Goal: Leave review/rating: Leave review/rating

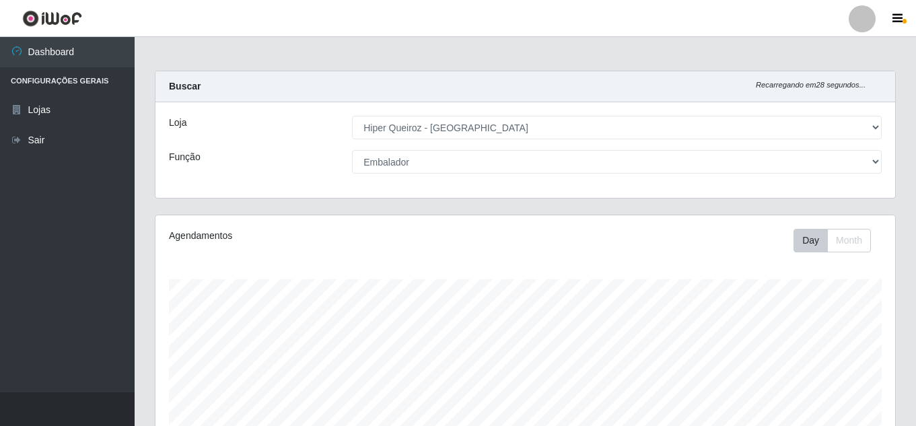
select select "513"
select select "1"
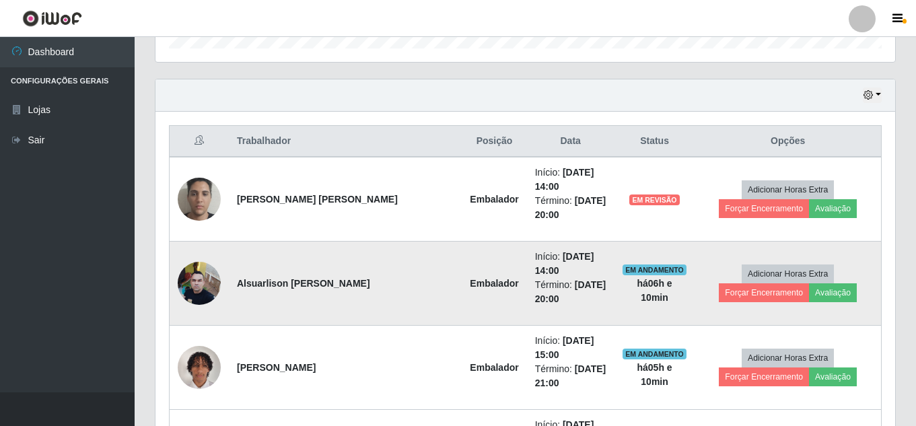
scroll to position [404, 0]
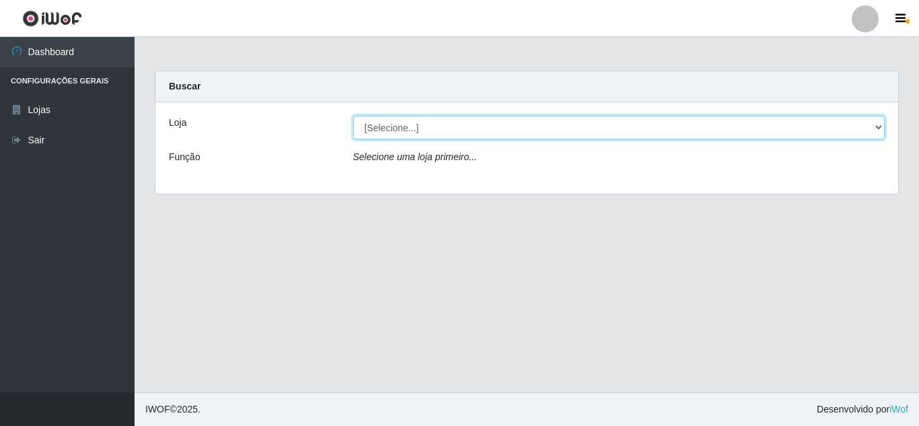
click at [403, 131] on select "[Selecione...] Hiper Queiroz - [GEOGRAPHIC_DATA]" at bounding box center [619, 128] width 532 height 24
select select "513"
click at [353, 116] on select "[Selecione...] Hiper Queiroz - [GEOGRAPHIC_DATA]" at bounding box center [619, 128] width 532 height 24
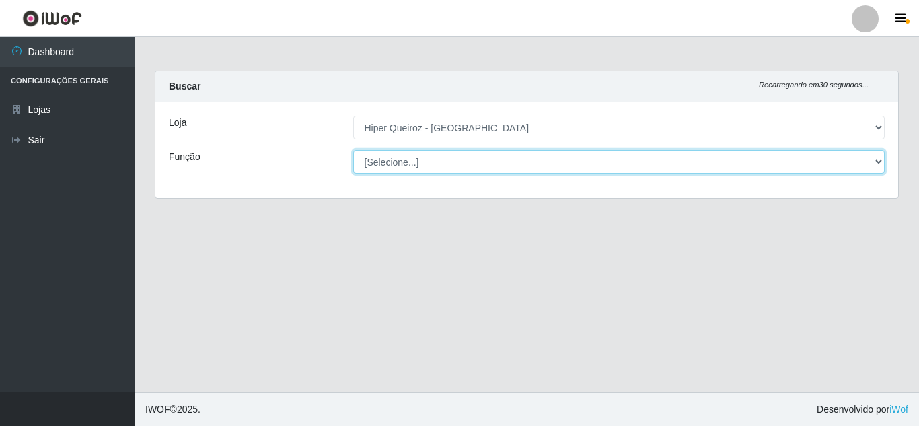
click at [418, 158] on select "[Selecione...] Embalador Embalador + Embalador ++" at bounding box center [619, 162] width 532 height 24
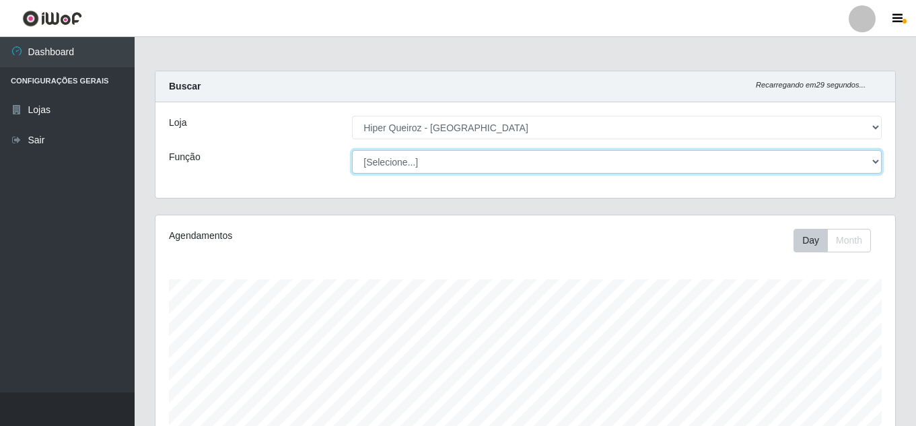
scroll to position [279, 740]
select select "1"
click at [352, 150] on select "[Selecione...] Embalador Embalador + Embalador ++" at bounding box center [617, 162] width 530 height 24
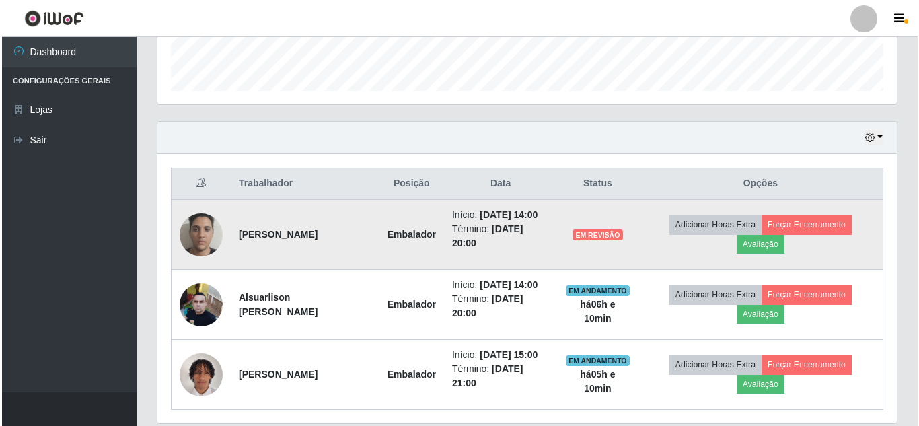
scroll to position [438, 0]
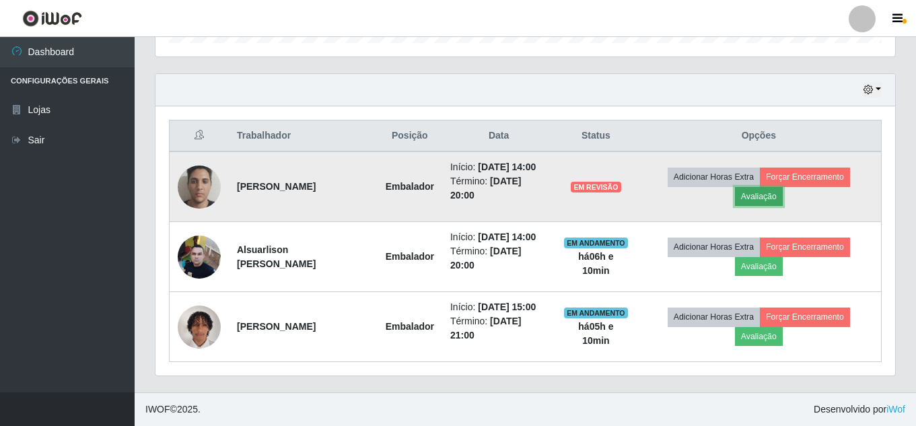
click at [770, 190] on button "Avaliação" at bounding box center [759, 196] width 48 height 19
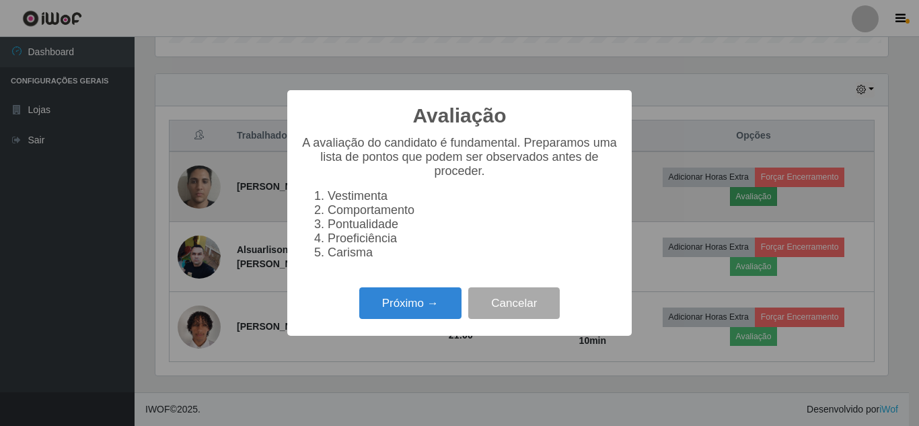
scroll to position [279, 733]
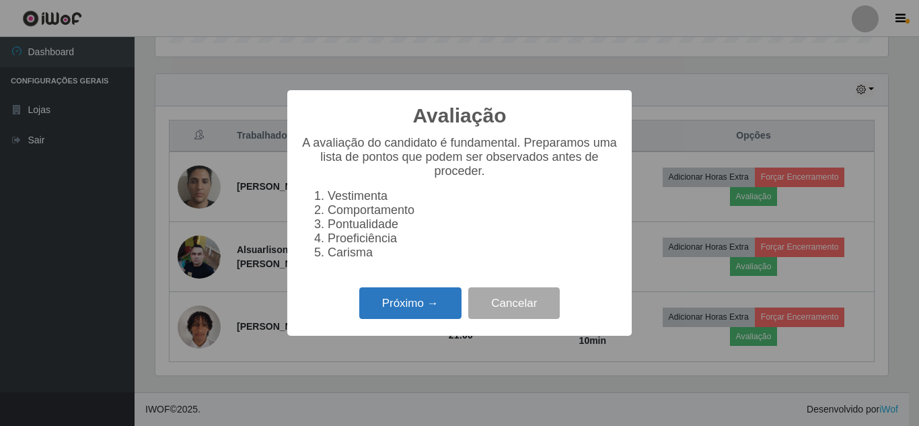
click at [436, 312] on button "Próximo →" at bounding box center [410, 303] width 102 height 32
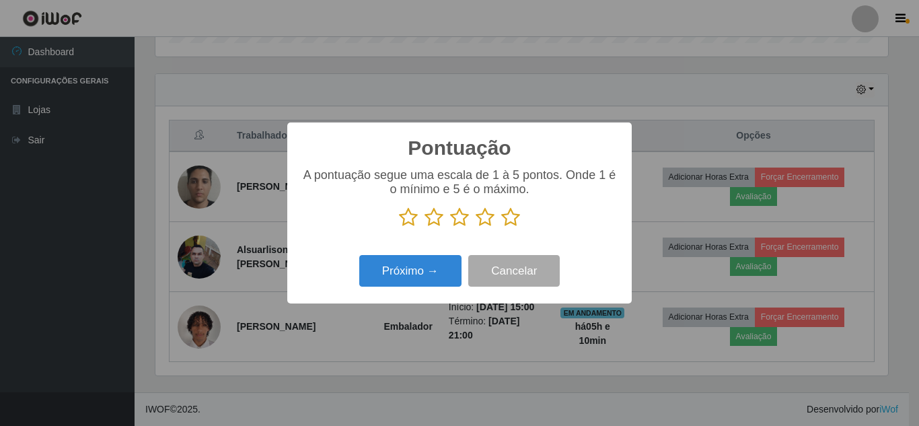
click at [515, 214] on icon at bounding box center [510, 217] width 19 height 20
click at [501, 228] on input "radio" at bounding box center [501, 228] width 0 height 0
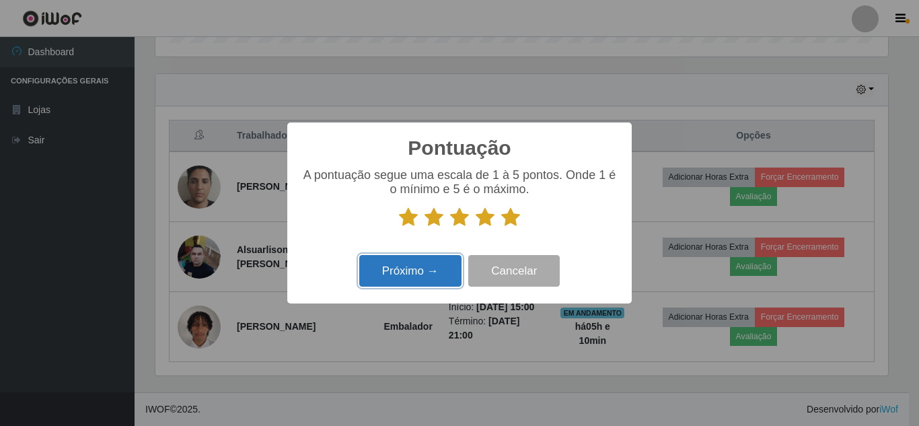
click at [428, 278] on button "Próximo →" at bounding box center [410, 271] width 102 height 32
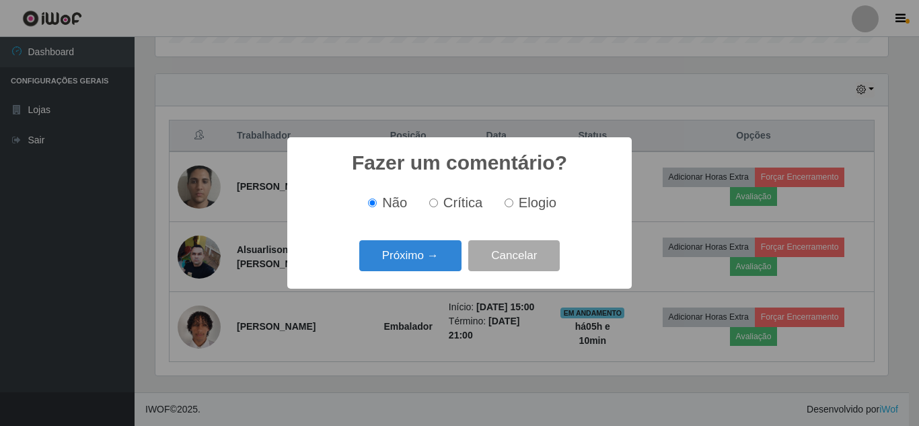
click at [507, 205] on input "Elogio" at bounding box center [509, 203] width 9 height 9
radio input "true"
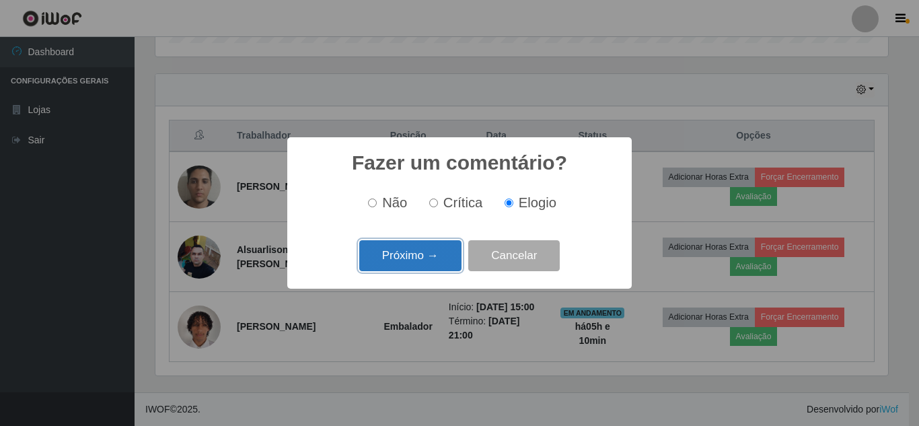
click at [399, 248] on button "Próximo →" at bounding box center [410, 256] width 102 height 32
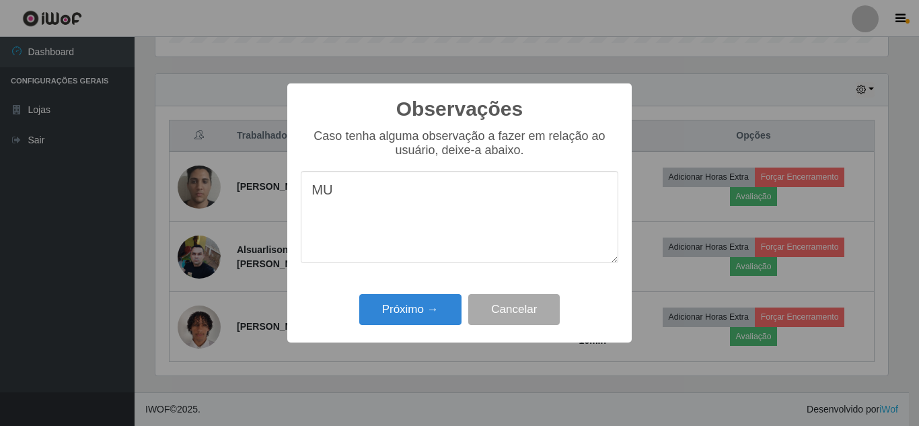
type textarea "M"
click at [510, 308] on button "Cancelar" at bounding box center [514, 310] width 92 height 32
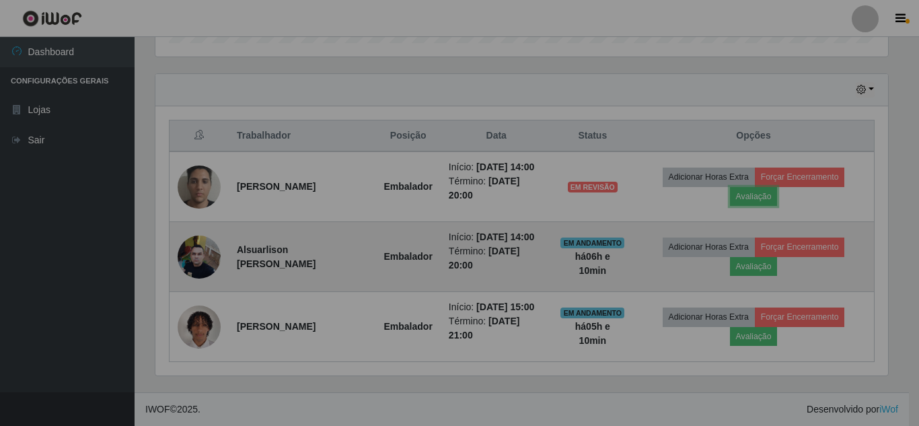
scroll to position [279, 740]
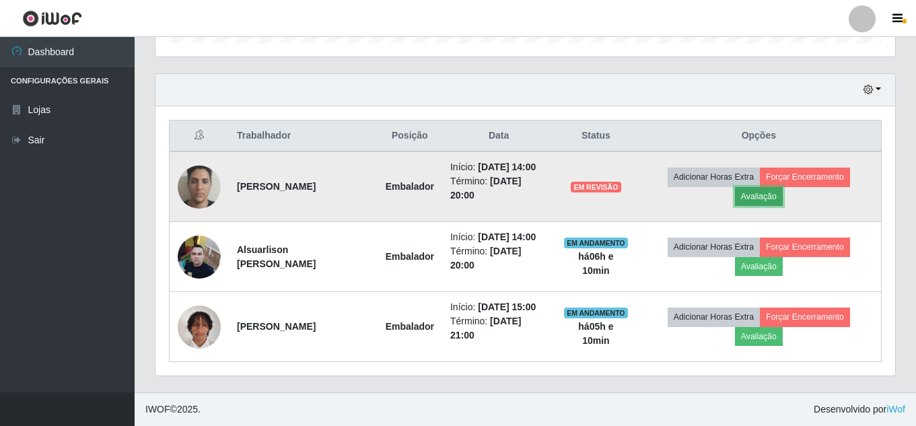
click at [759, 198] on button "Avaliação" at bounding box center [759, 196] width 48 height 19
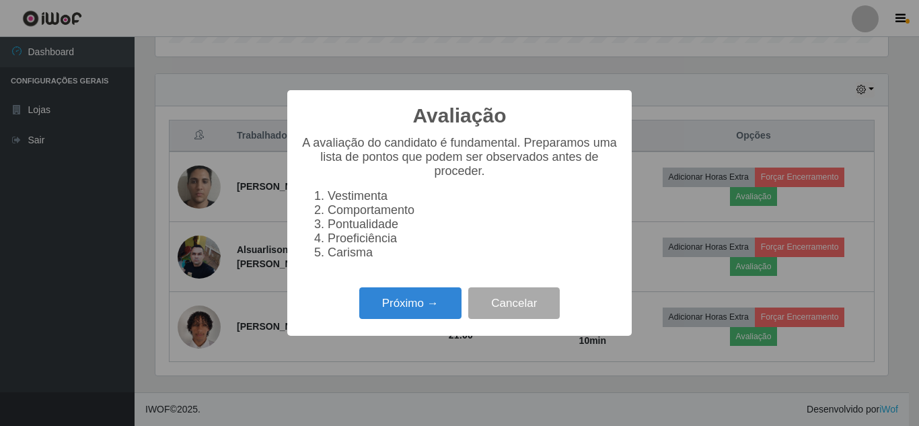
scroll to position [279, 733]
click at [387, 317] on button "Próximo →" at bounding box center [410, 303] width 102 height 32
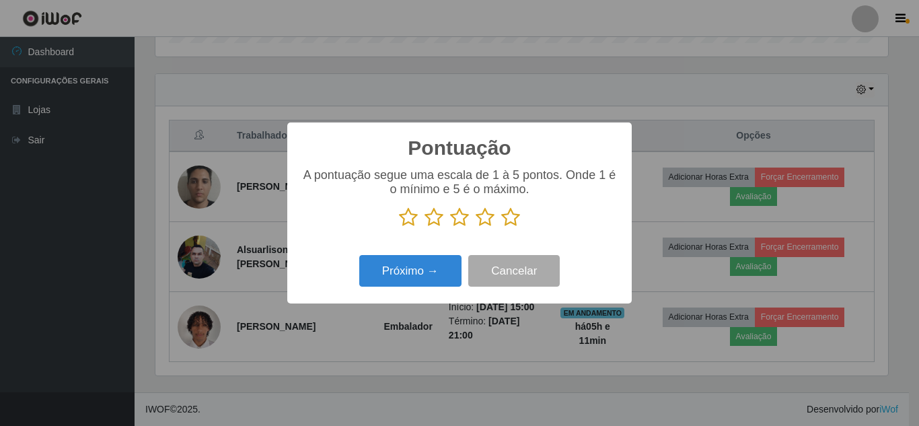
click at [514, 223] on icon at bounding box center [510, 217] width 19 height 20
click at [501, 228] on input "radio" at bounding box center [501, 228] width 0 height 0
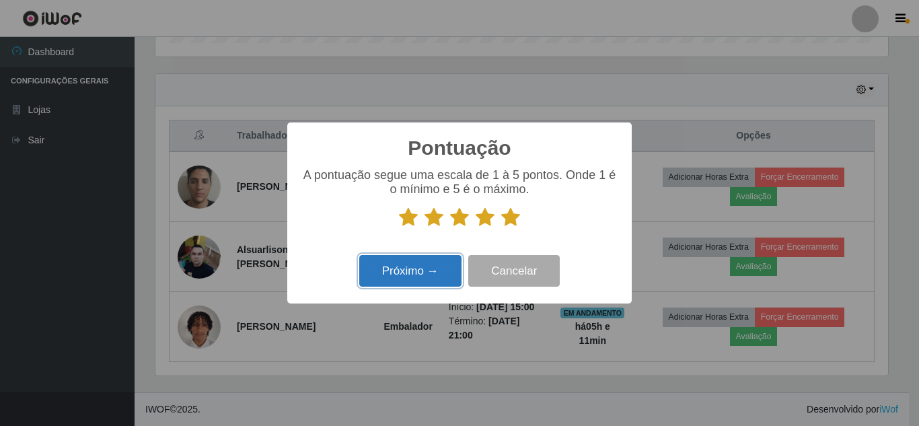
click at [425, 279] on button "Próximo →" at bounding box center [410, 271] width 102 height 32
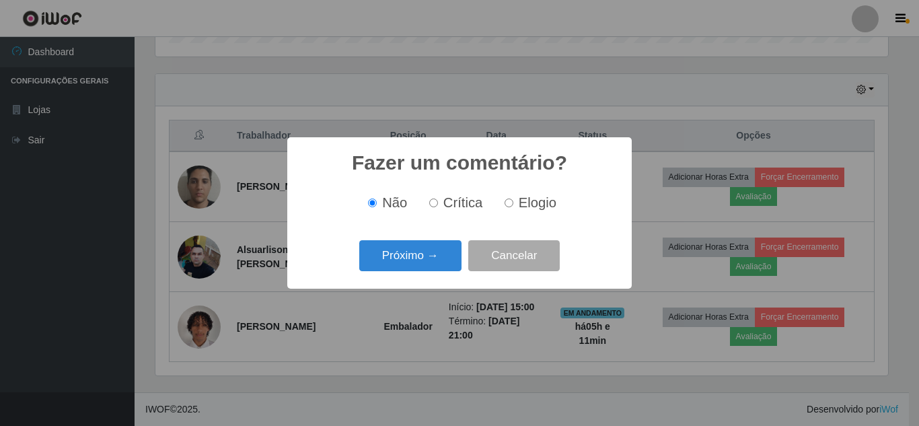
click at [508, 206] on input "Elogio" at bounding box center [509, 203] width 9 height 9
radio input "true"
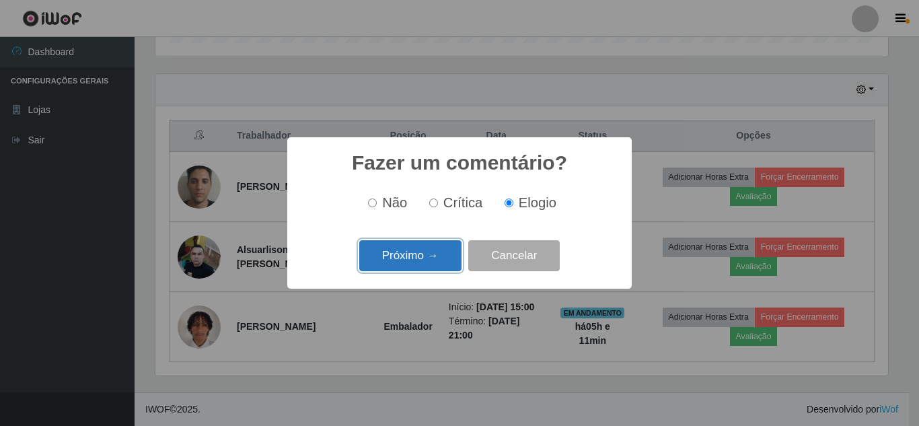
click at [431, 258] on button "Próximo →" at bounding box center [410, 256] width 102 height 32
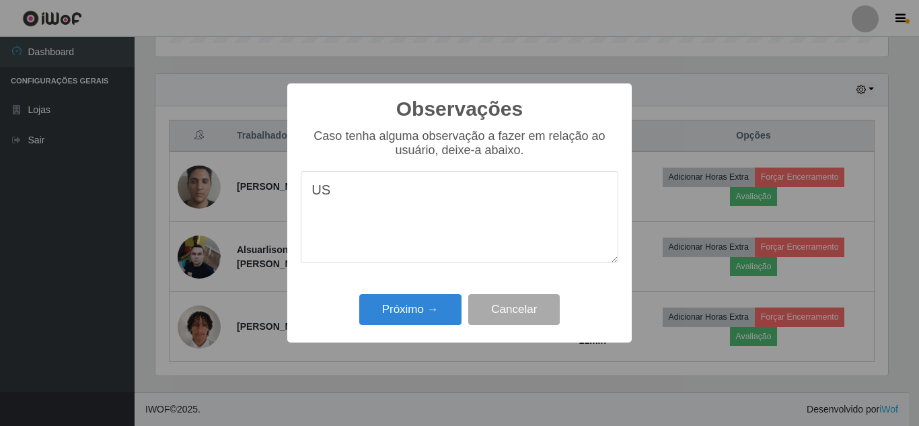
type textarea "U"
type textarea "J"
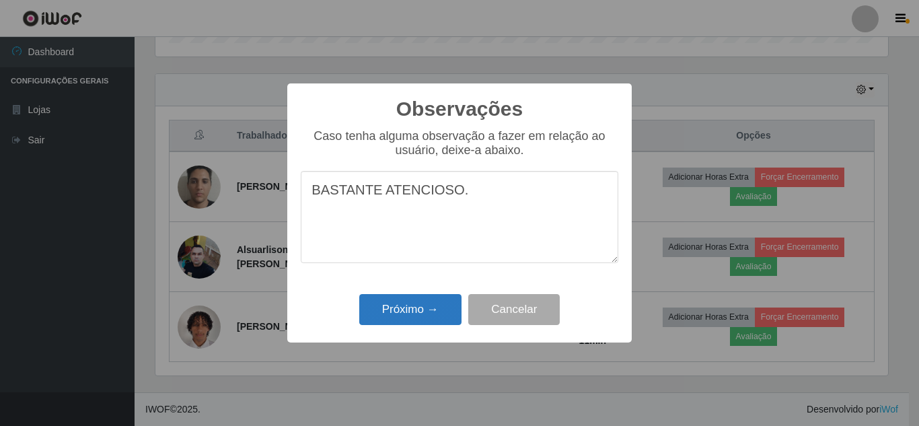
type textarea "BASTANTE ATENCIOSO."
click at [424, 307] on button "Próximo →" at bounding box center [410, 310] width 102 height 32
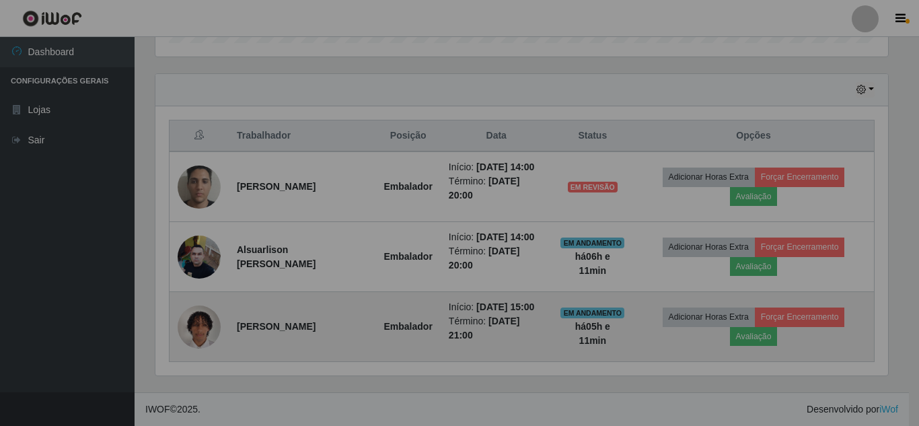
scroll to position [279, 740]
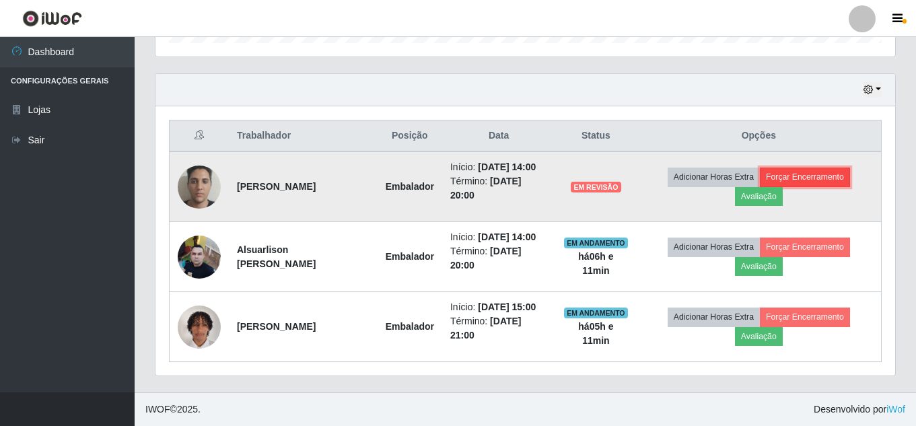
click at [804, 174] on button "Forçar Encerramento" at bounding box center [805, 177] width 90 height 19
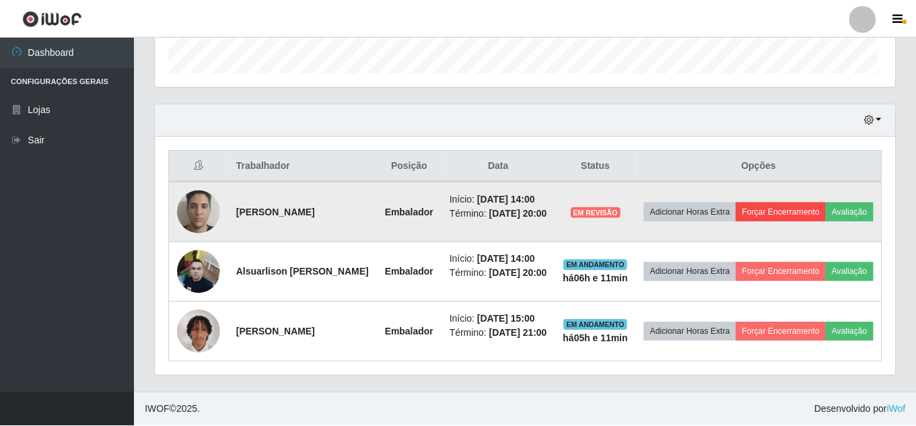
scroll to position [279, 733]
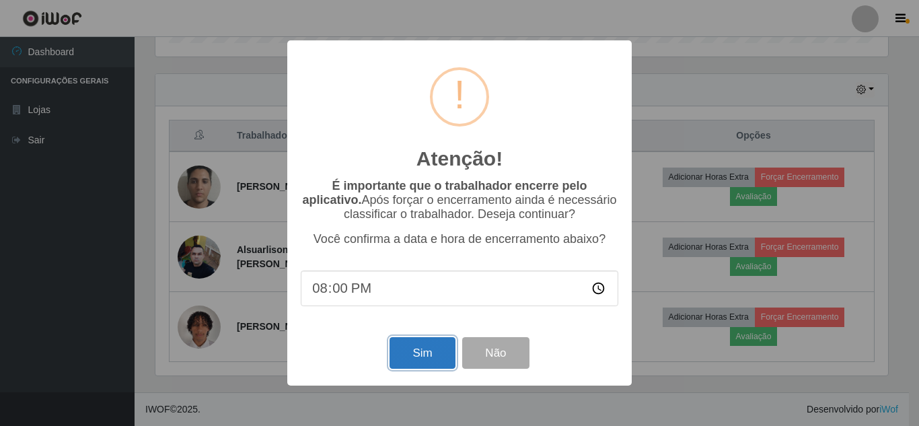
click at [411, 345] on button "Sim" at bounding box center [422, 353] width 65 height 32
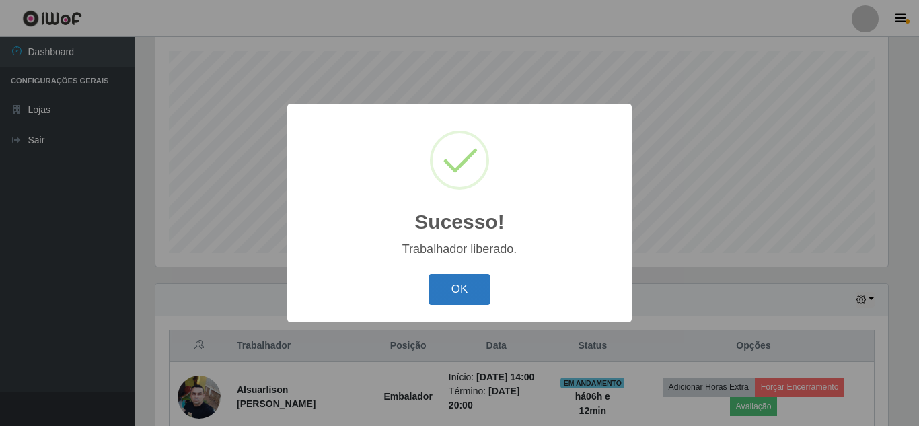
click at [467, 292] on button "OK" at bounding box center [460, 290] width 63 height 32
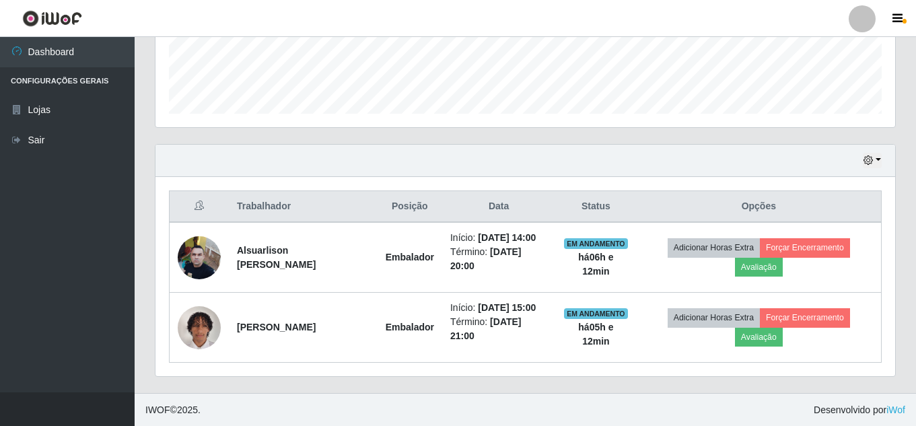
scroll to position [368, 0]
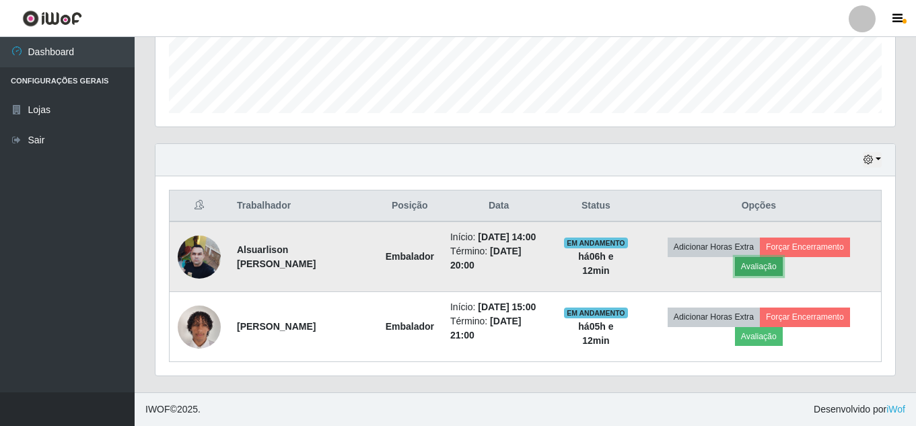
click at [770, 273] on button "Avaliação" at bounding box center [759, 266] width 48 height 19
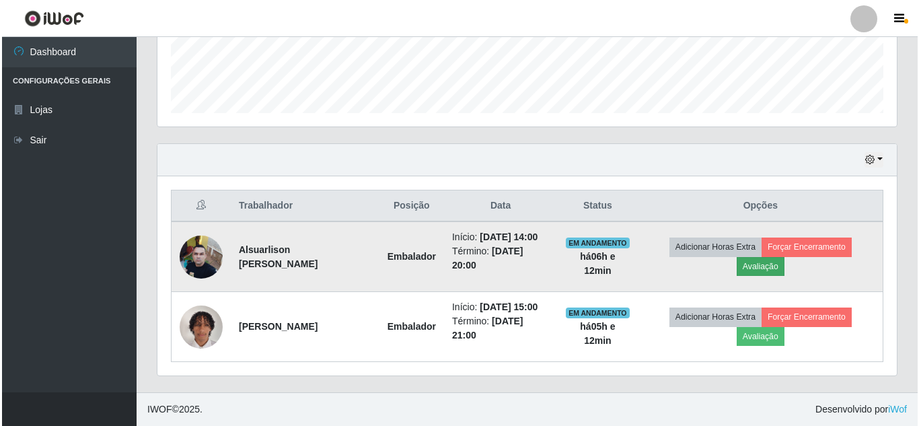
scroll to position [279, 733]
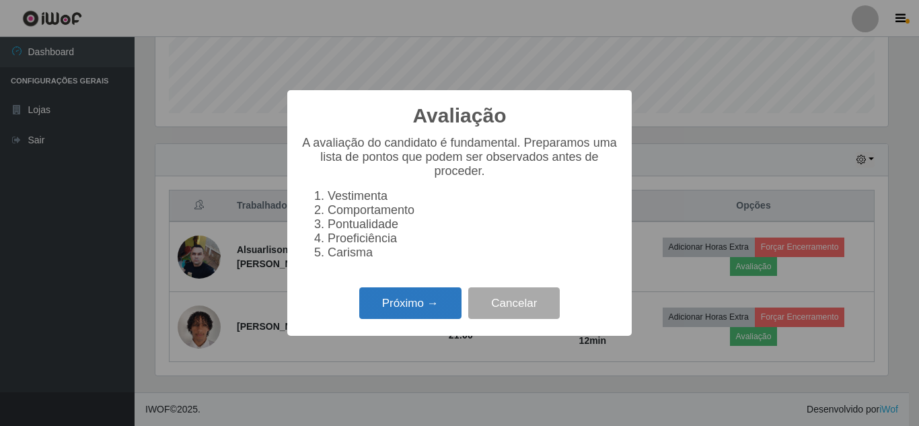
click at [409, 302] on button "Próximo →" at bounding box center [410, 303] width 102 height 32
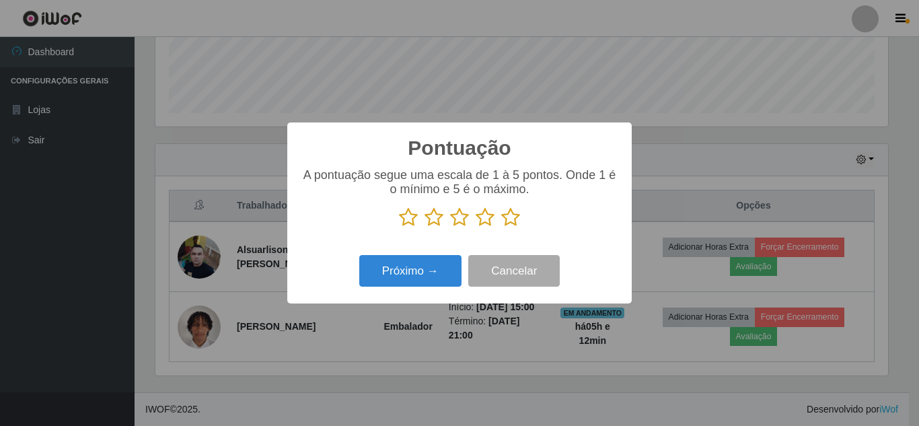
click at [458, 221] on icon at bounding box center [459, 217] width 19 height 20
click at [450, 228] on input "radio" at bounding box center [450, 228] width 0 height 0
click at [421, 273] on button "Próximo →" at bounding box center [410, 271] width 102 height 32
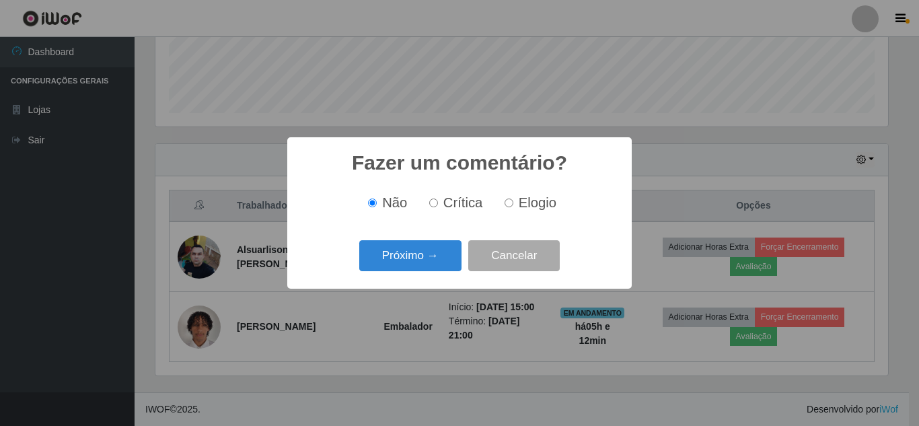
click at [438, 206] on input "Crítica" at bounding box center [433, 203] width 9 height 9
radio input "true"
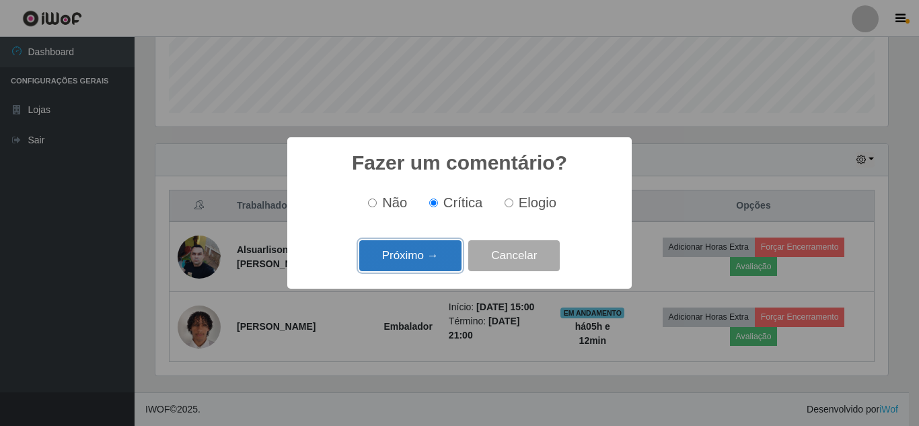
click at [418, 256] on button "Próximo →" at bounding box center [410, 256] width 102 height 32
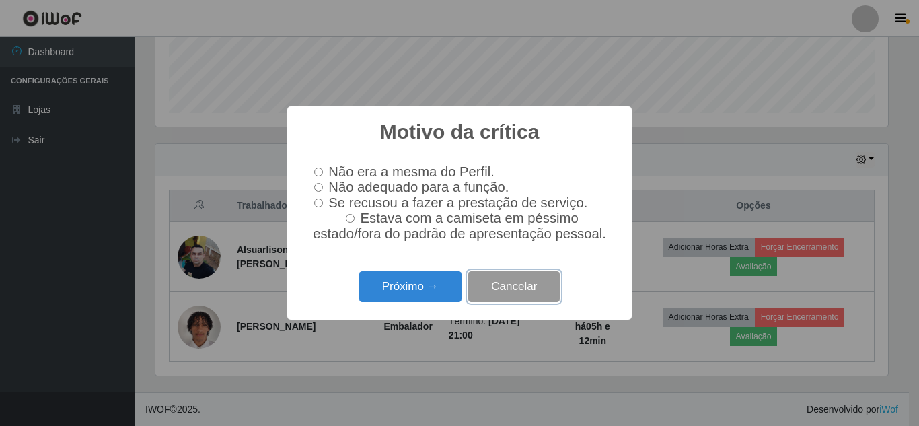
click at [541, 295] on button "Cancelar" at bounding box center [514, 287] width 92 height 32
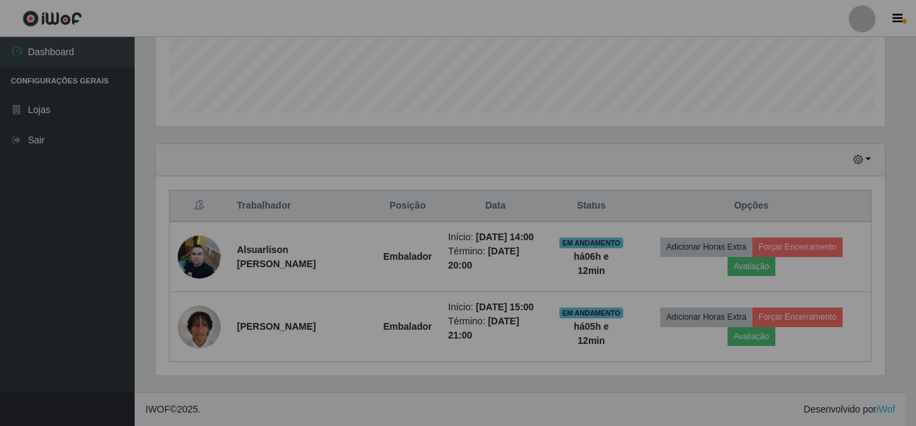
scroll to position [279, 740]
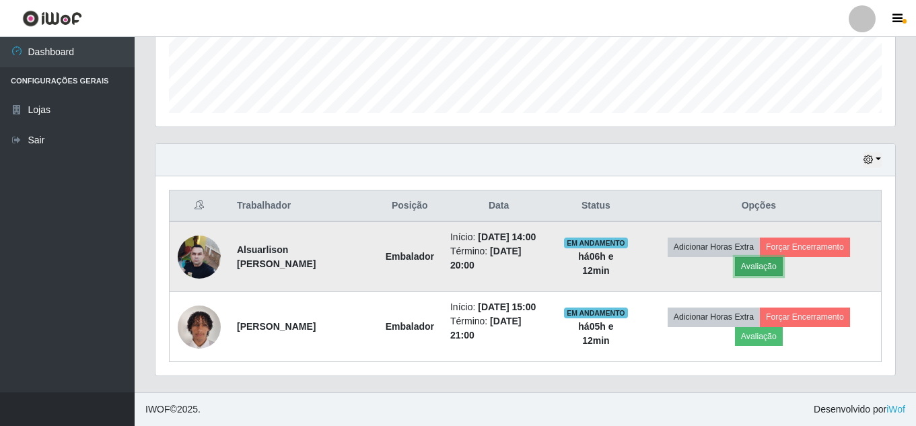
click at [765, 271] on button "Avaliação" at bounding box center [759, 266] width 48 height 19
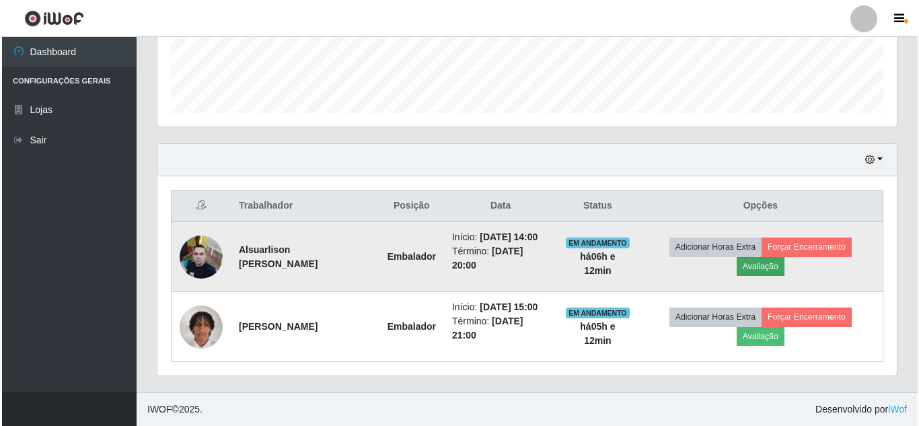
scroll to position [279, 733]
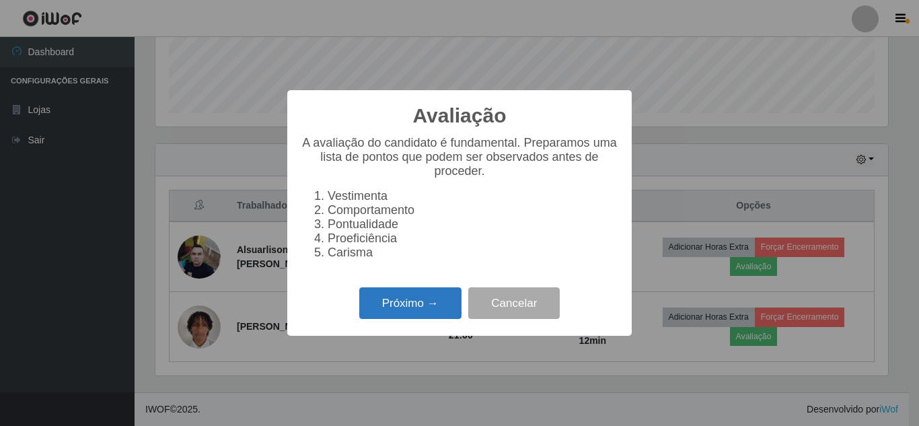
click at [403, 309] on button "Próximo →" at bounding box center [410, 303] width 102 height 32
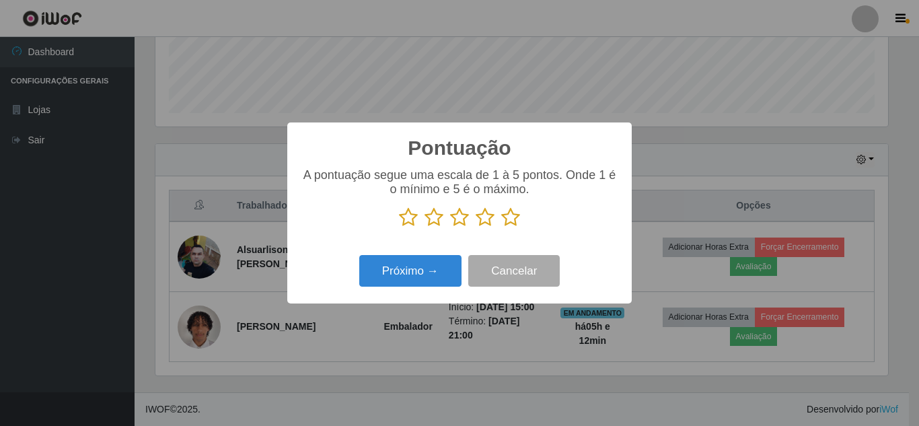
click at [458, 219] on icon at bounding box center [459, 217] width 19 height 20
click at [450, 228] on input "radio" at bounding box center [450, 228] width 0 height 0
click at [423, 277] on button "Próximo →" at bounding box center [410, 271] width 102 height 32
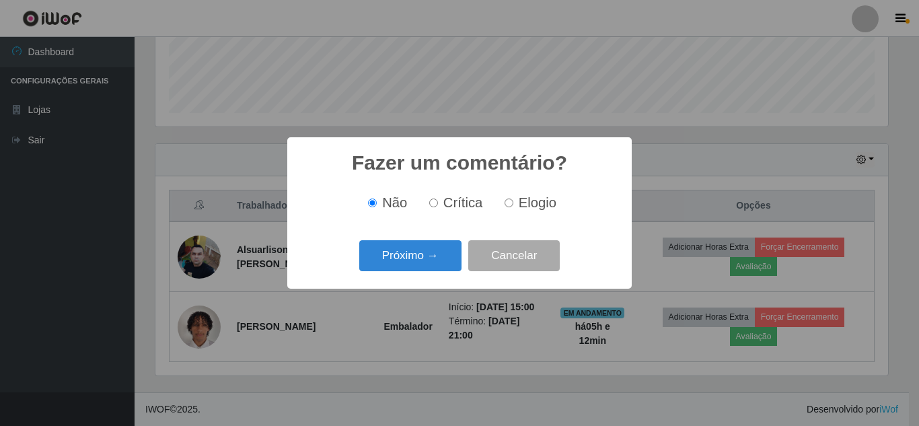
click at [506, 204] on input "Elogio" at bounding box center [509, 203] width 9 height 9
radio input "true"
click at [376, 210] on label "Não" at bounding box center [385, 202] width 44 height 15
click at [376, 207] on input "Não" at bounding box center [372, 203] width 9 height 9
radio input "true"
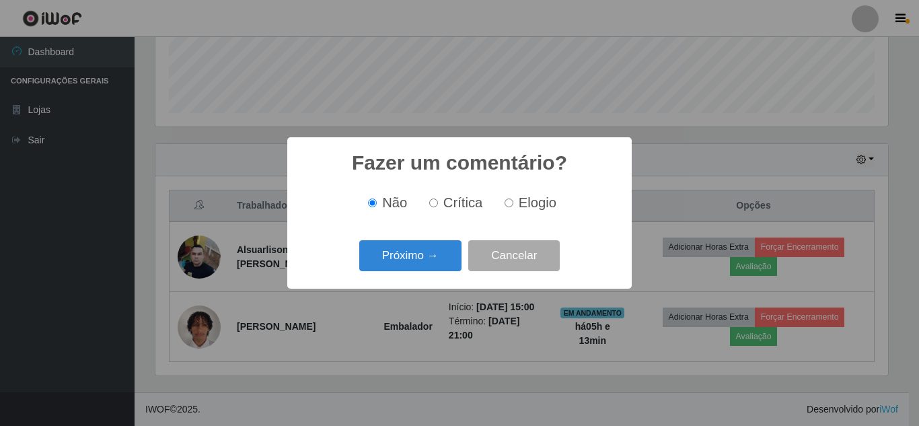
click at [506, 207] on input "Elogio" at bounding box center [509, 203] width 9 height 9
radio input "true"
click at [440, 205] on label "Crítica" at bounding box center [453, 202] width 59 height 15
click at [438, 205] on input "Crítica" at bounding box center [433, 203] width 9 height 9
radio input "true"
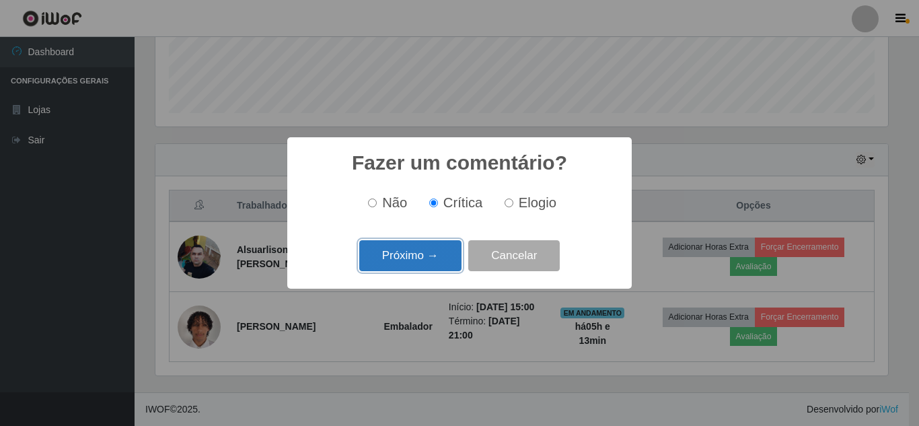
click at [420, 250] on button "Próximo →" at bounding box center [410, 256] width 102 height 32
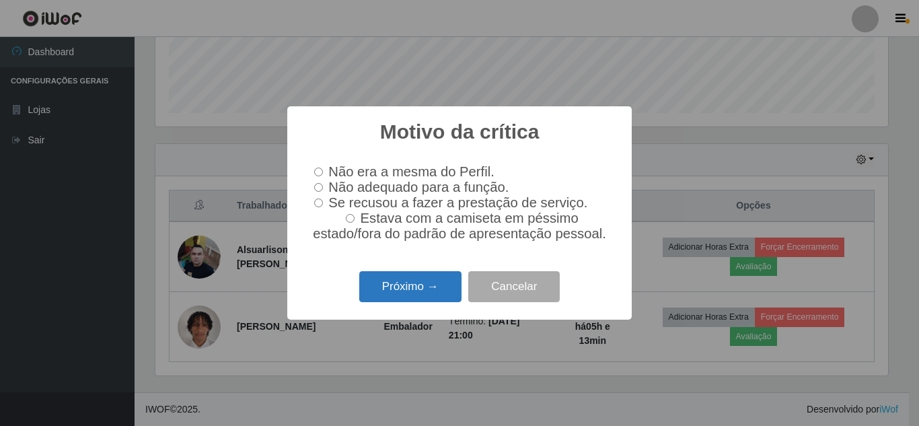
click at [403, 295] on button "Próximo →" at bounding box center [410, 287] width 102 height 32
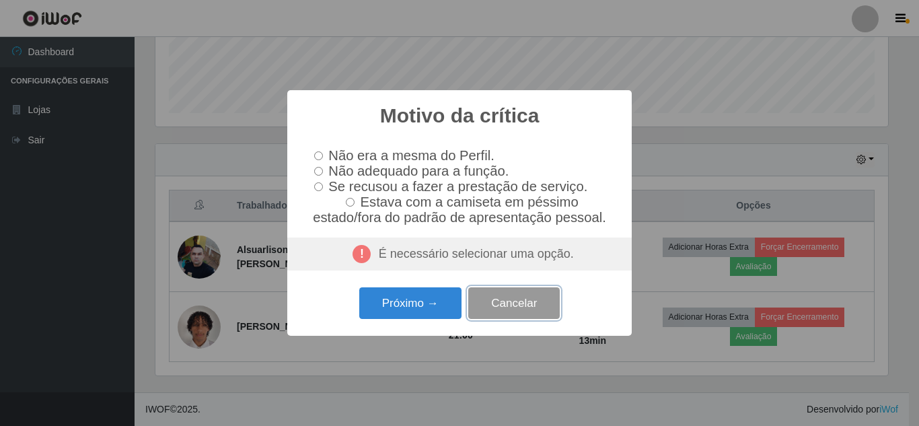
click at [492, 314] on button "Cancelar" at bounding box center [514, 303] width 92 height 32
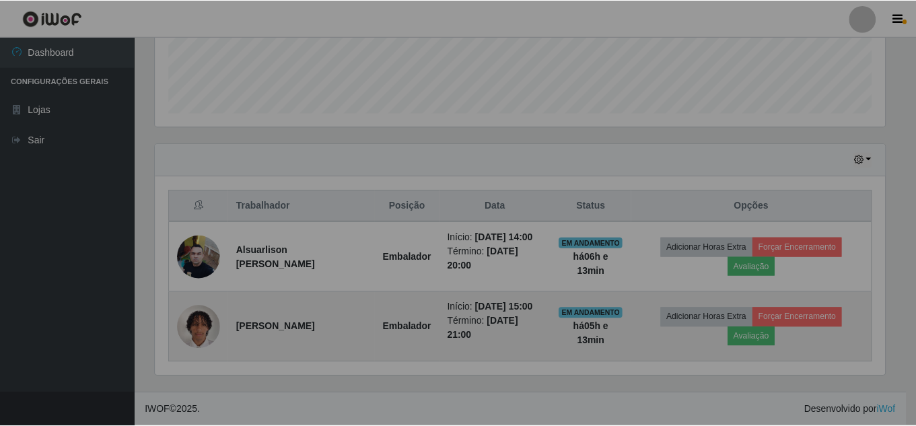
scroll to position [279, 740]
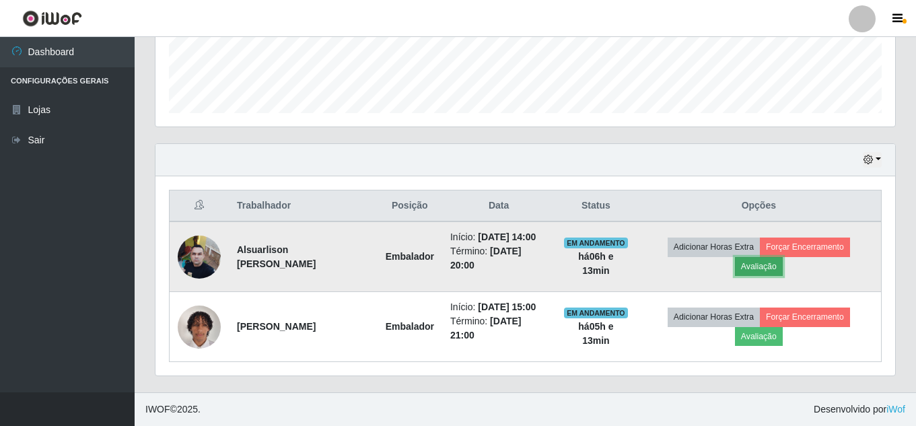
click at [761, 267] on button "Avaliação" at bounding box center [759, 266] width 48 height 19
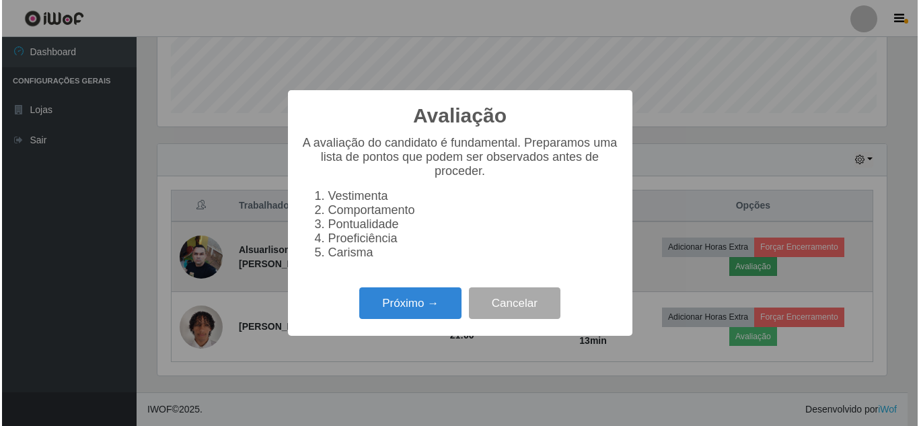
scroll to position [279, 733]
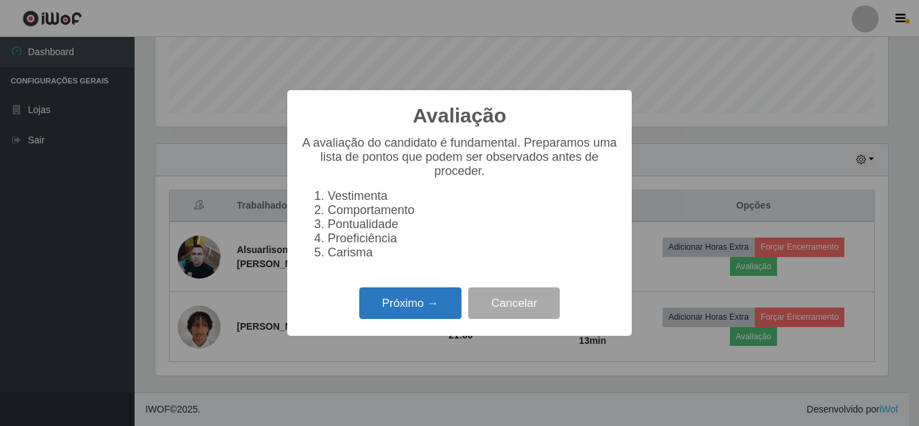
click at [401, 308] on button "Próximo →" at bounding box center [410, 303] width 102 height 32
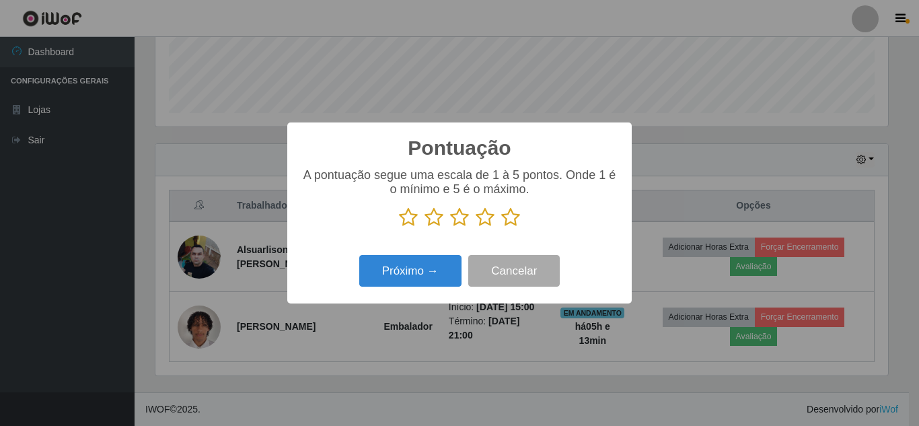
click at [485, 221] on icon at bounding box center [485, 217] width 19 height 20
click at [476, 228] on input "radio" at bounding box center [476, 228] width 0 height 0
click at [456, 219] on icon at bounding box center [459, 217] width 19 height 20
click at [450, 228] on input "radio" at bounding box center [450, 228] width 0 height 0
click at [423, 280] on button "Próximo →" at bounding box center [410, 271] width 102 height 32
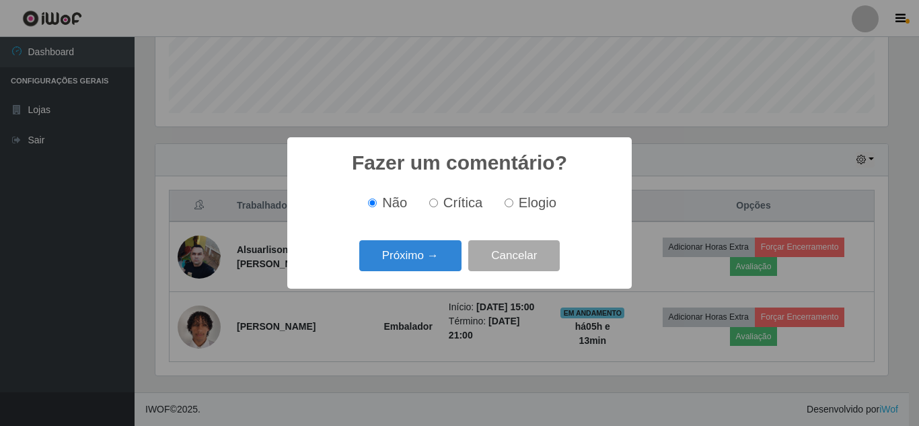
click at [512, 205] on input "Elogio" at bounding box center [509, 203] width 9 height 9
radio input "true"
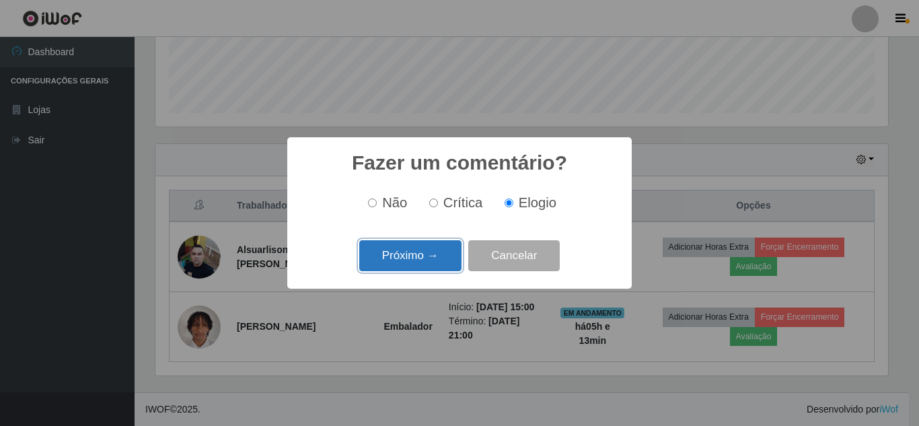
click at [433, 263] on button "Próximo →" at bounding box center [410, 256] width 102 height 32
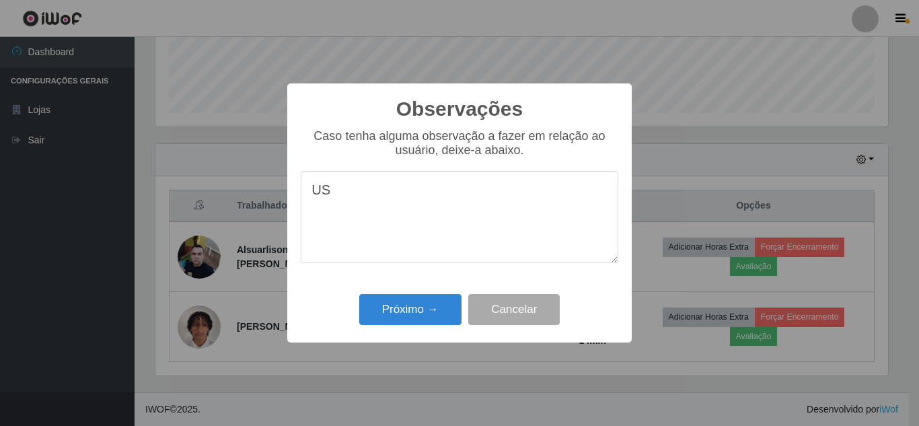
type textarea "U"
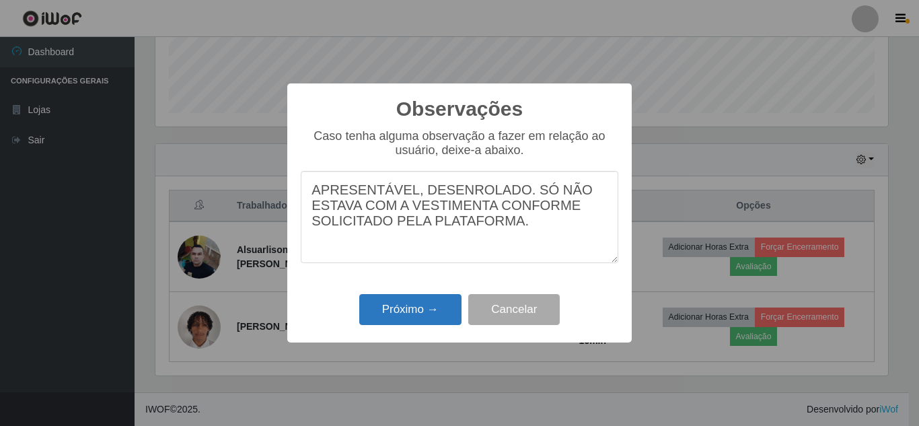
type textarea "APRESENTÁVEL, DESENROLADO. SÓ NÃO ESTAVA COM A VESTIMENTA CONFORME SOLICITADO P…"
click at [407, 320] on button "Próximo →" at bounding box center [410, 310] width 102 height 32
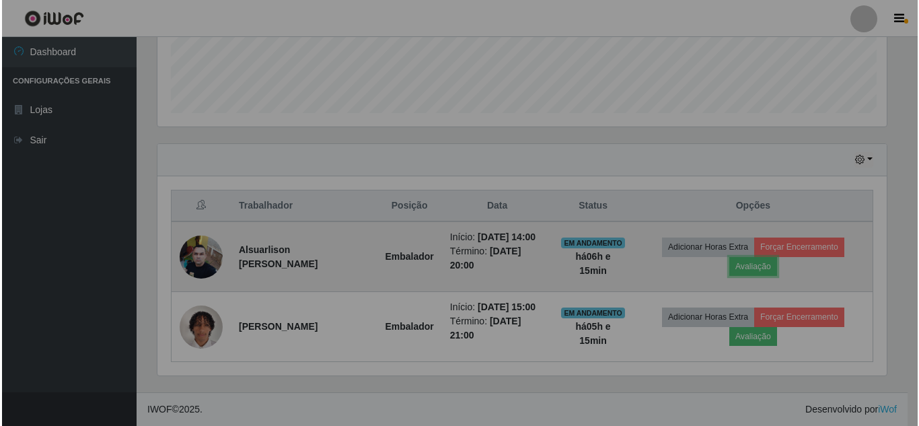
scroll to position [279, 740]
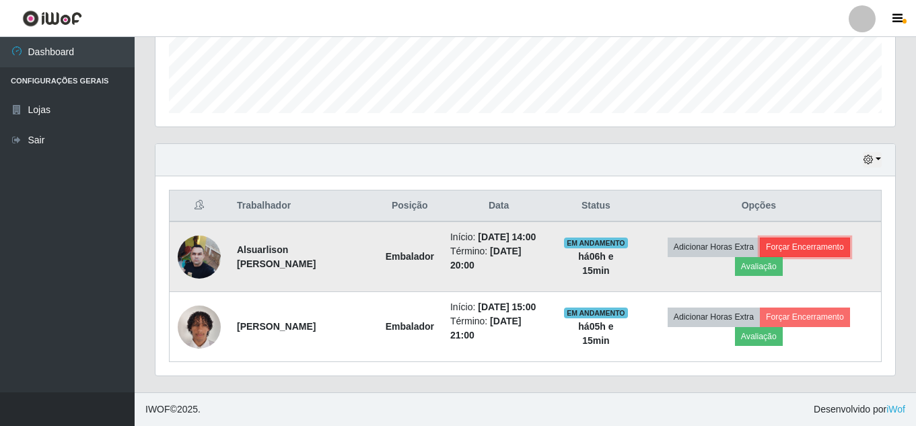
click at [785, 242] on button "Forçar Encerramento" at bounding box center [805, 247] width 90 height 19
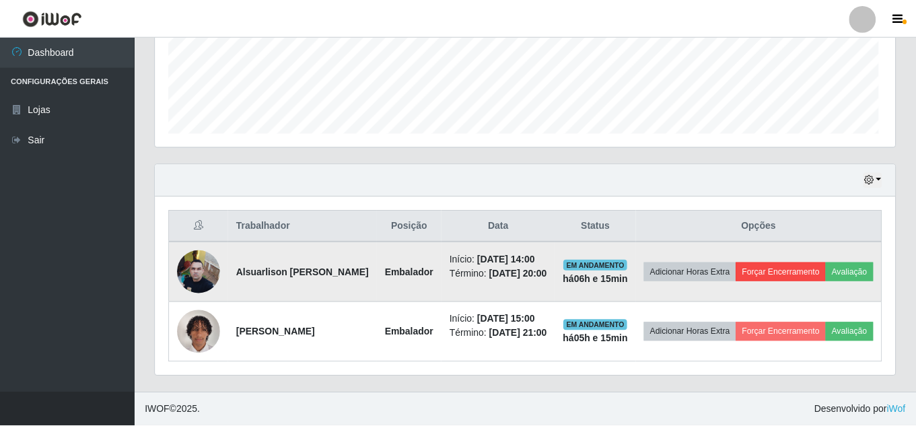
scroll to position [279, 733]
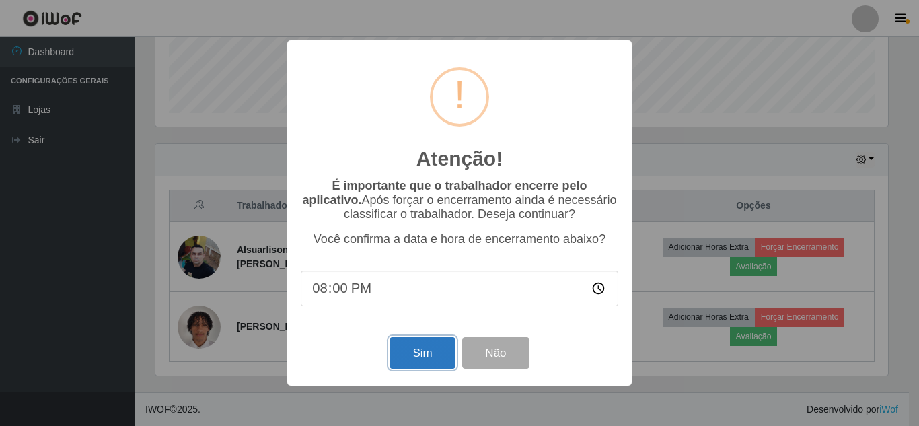
click at [441, 354] on button "Sim" at bounding box center [422, 353] width 65 height 32
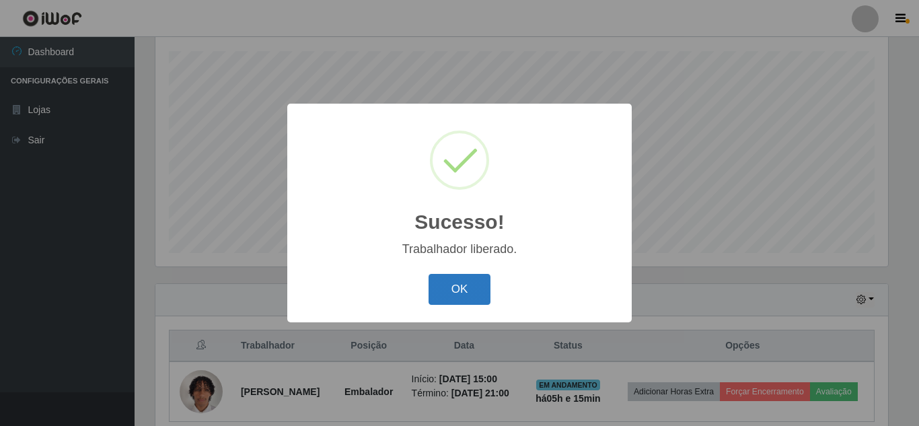
click at [460, 285] on button "OK" at bounding box center [460, 290] width 63 height 32
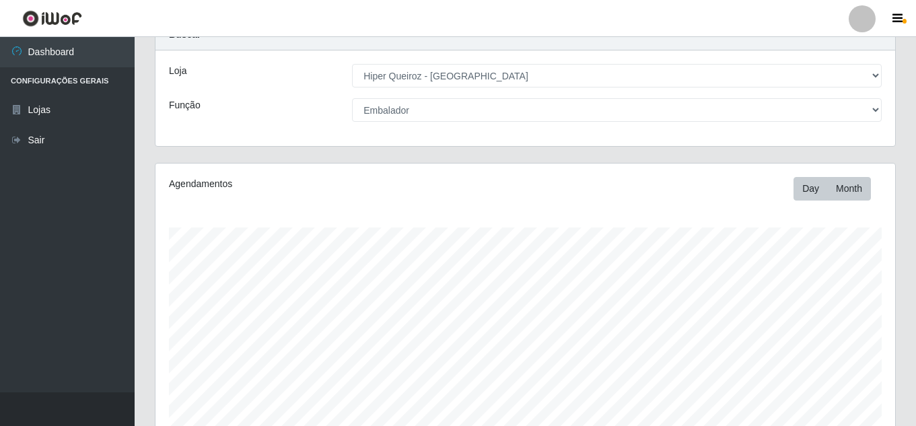
scroll to position [0, 0]
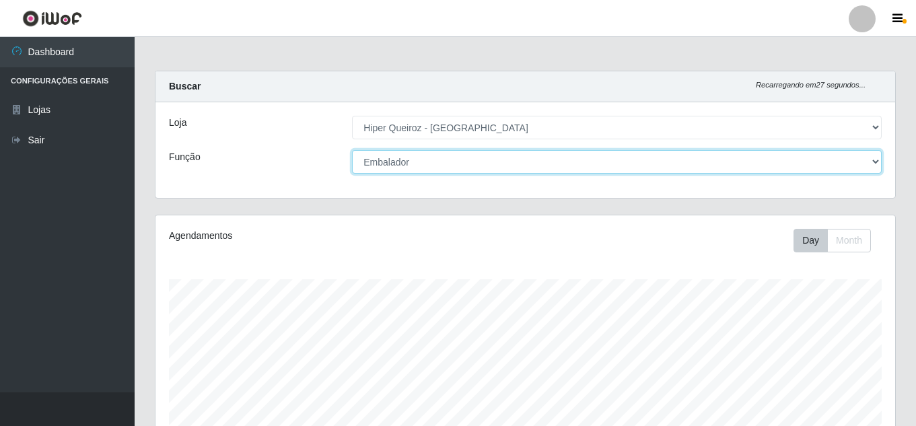
click at [450, 166] on select "[Selecione...] Embalador Embalador + Embalador ++" at bounding box center [617, 162] width 530 height 24
click at [352, 150] on select "[Selecione...] Embalador Embalador + Embalador ++" at bounding box center [617, 162] width 530 height 24
click at [462, 161] on select "[Selecione...] Embalador Embalador + Embalador ++" at bounding box center [617, 162] width 530 height 24
click at [352, 150] on select "[Selecione...] Embalador Embalador + Embalador ++" at bounding box center [617, 162] width 530 height 24
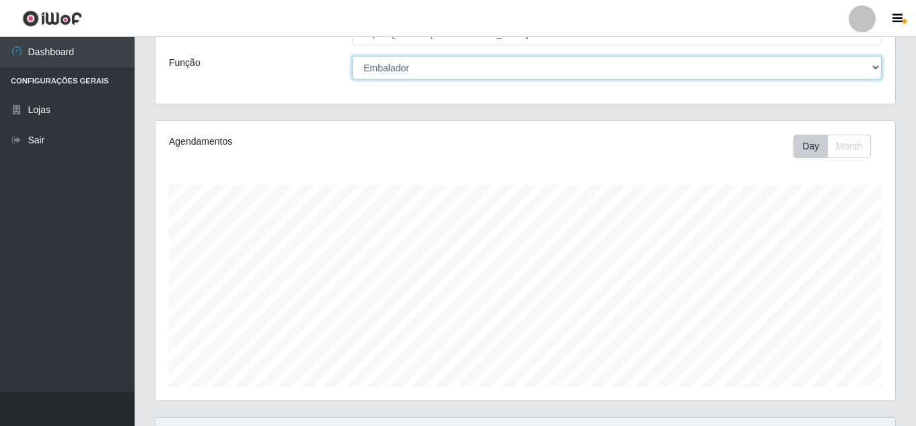
scroll to position [288, 0]
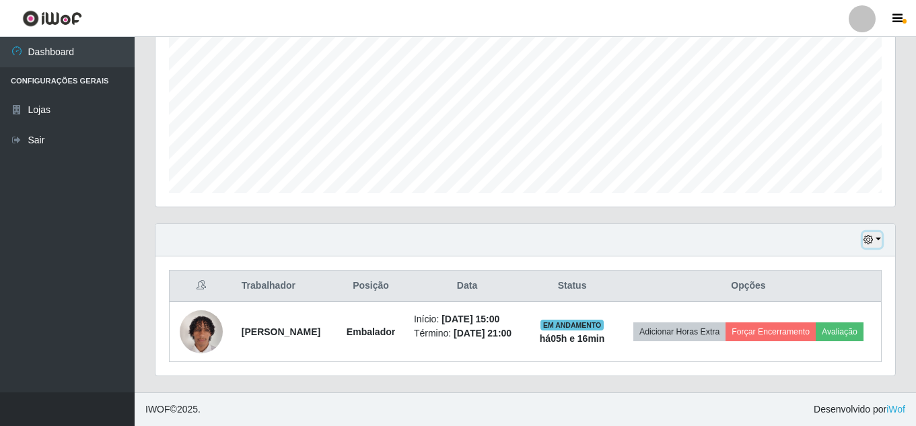
click at [867, 241] on icon "button" at bounding box center [868, 239] width 9 height 9
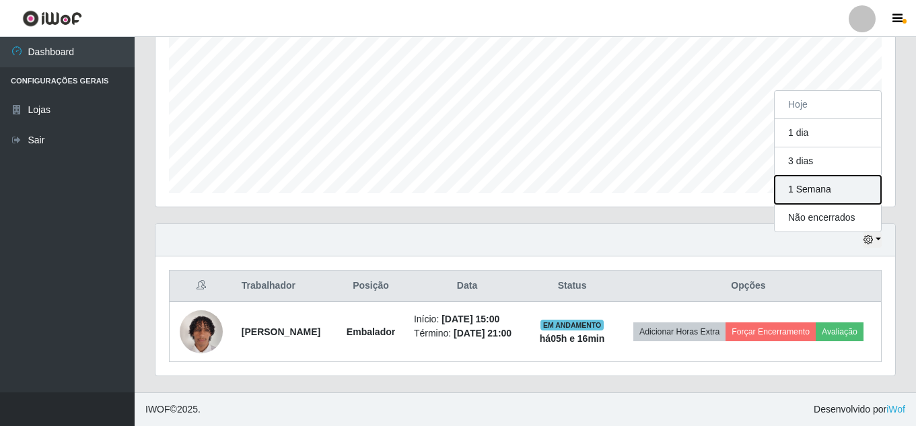
click at [828, 186] on button "1 Semana" at bounding box center [828, 190] width 106 height 28
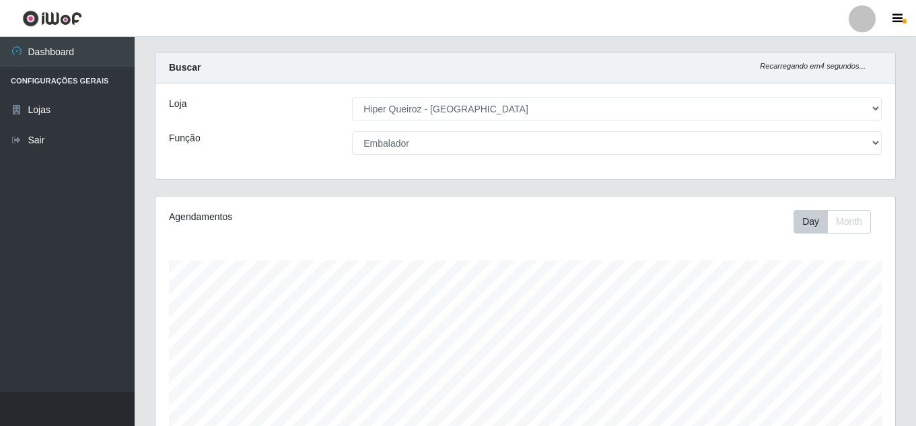
scroll to position [0, 0]
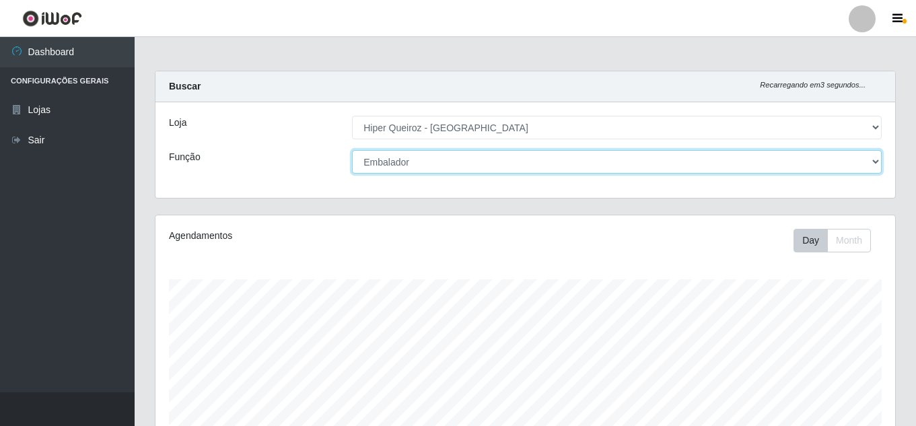
click at [422, 162] on select "[Selecione...] Embalador Embalador + Embalador ++" at bounding box center [617, 162] width 530 height 24
click at [352, 150] on select "[Selecione...] Embalador Embalador + Embalador ++" at bounding box center [617, 162] width 530 height 24
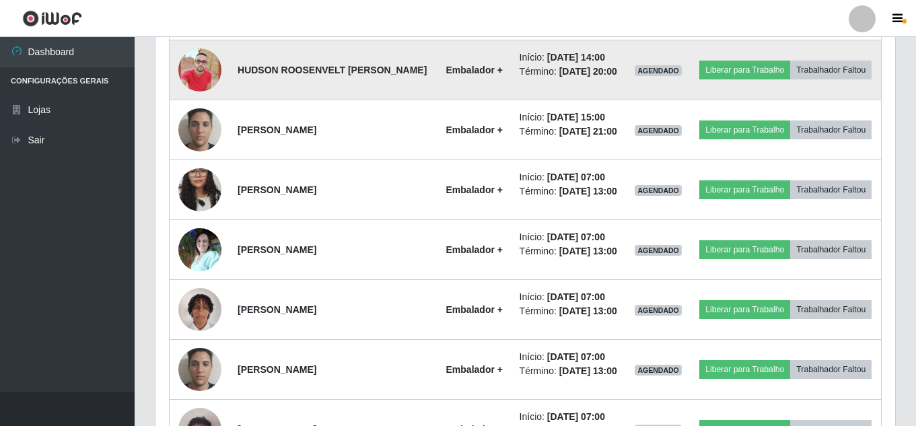
scroll to position [1010, 0]
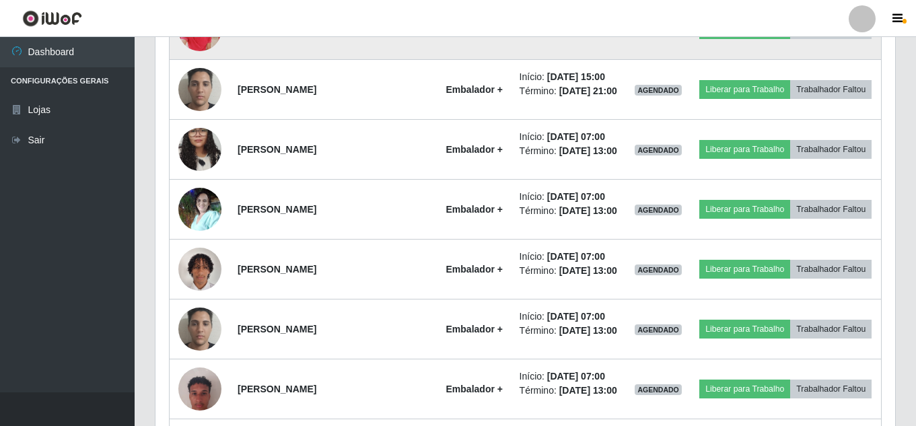
click at [202, 68] on img at bounding box center [199, 29] width 43 height 77
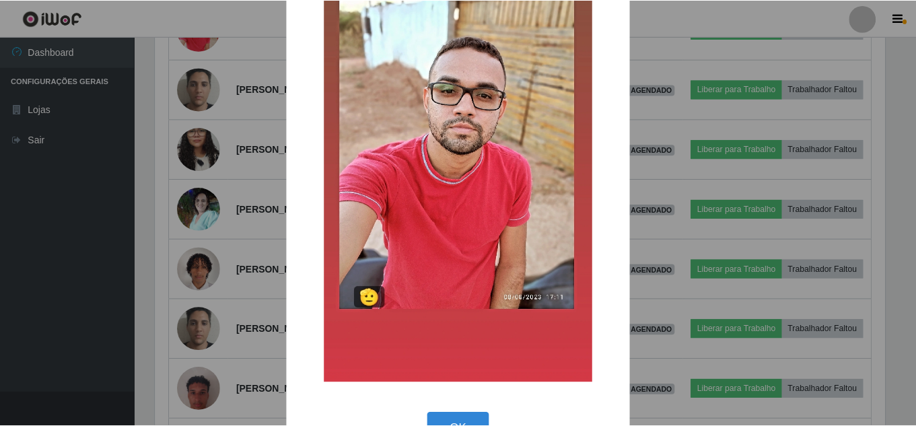
scroll to position [135, 0]
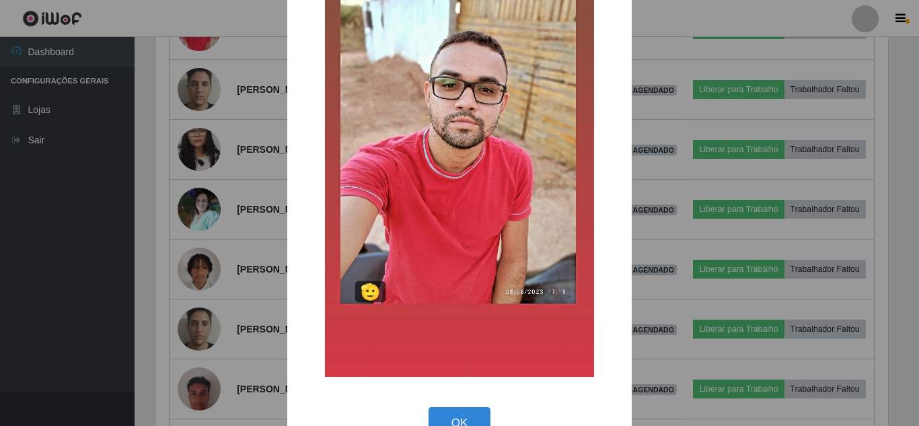
click at [226, 141] on div "× OK Cancel" at bounding box center [459, 213] width 919 height 426
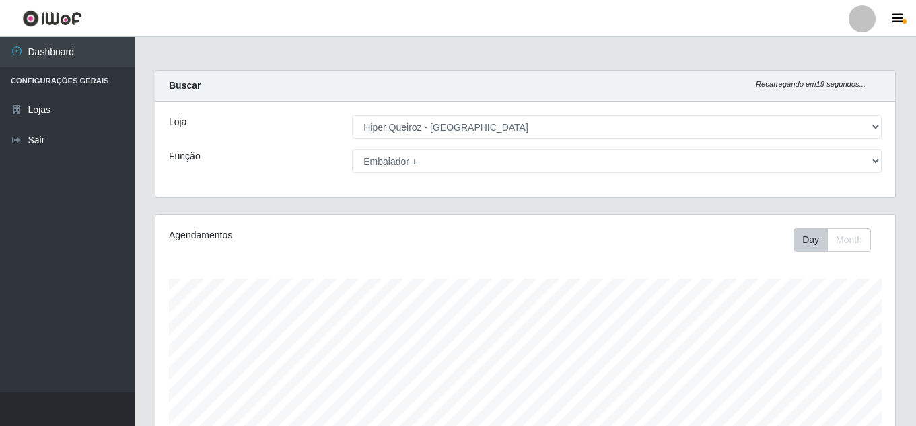
scroll to position [0, 0]
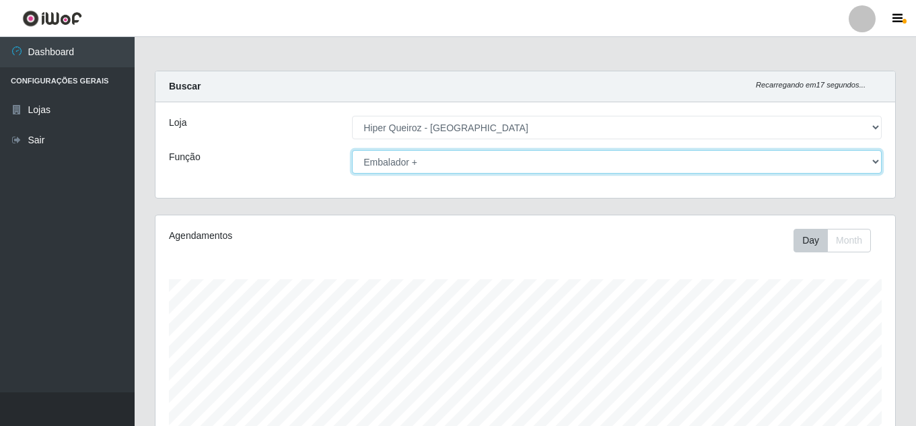
drag, startPoint x: 740, startPoint y: 164, endPoint x: 705, endPoint y: 166, distance: 35.7
click at [738, 164] on select "[Selecione...] Embalador Embalador + Embalador ++" at bounding box center [617, 162] width 530 height 24
click at [352, 150] on select "[Selecione...] Embalador Embalador + Embalador ++" at bounding box center [617, 162] width 530 height 24
click at [574, 160] on select "[Selecione...] Embalador Embalador + Embalador ++" at bounding box center [617, 162] width 530 height 24
click at [352, 150] on select "[Selecione...] Embalador Embalador + Embalador ++" at bounding box center [617, 162] width 530 height 24
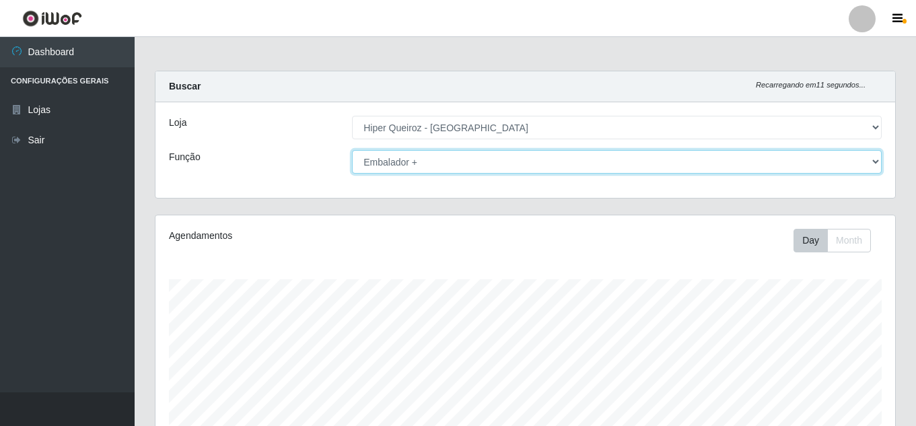
click at [521, 166] on select "[Selecione...] Embalador Embalador + Embalador ++" at bounding box center [617, 162] width 530 height 24
select select "1"
click at [352, 150] on select "[Selecione...] Embalador Embalador + Embalador ++" at bounding box center [617, 162] width 530 height 24
